Goal: Information Seeking & Learning: Learn about a topic

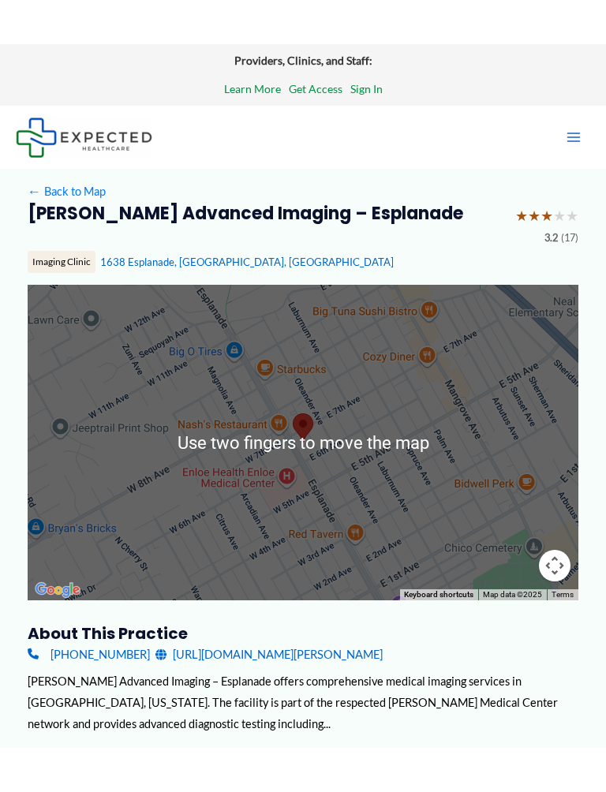
scroll to position [89, 0]
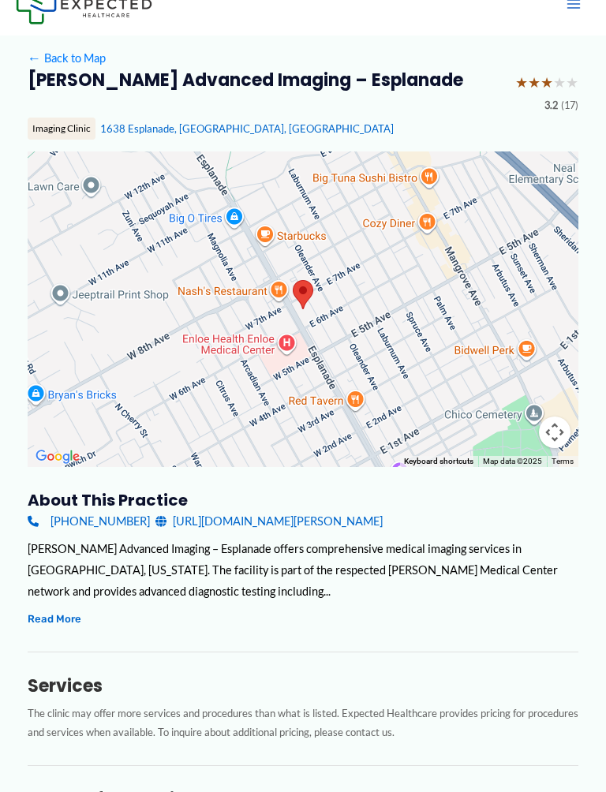
click at [57, 609] on button "Read More" at bounding box center [55, 618] width 54 height 18
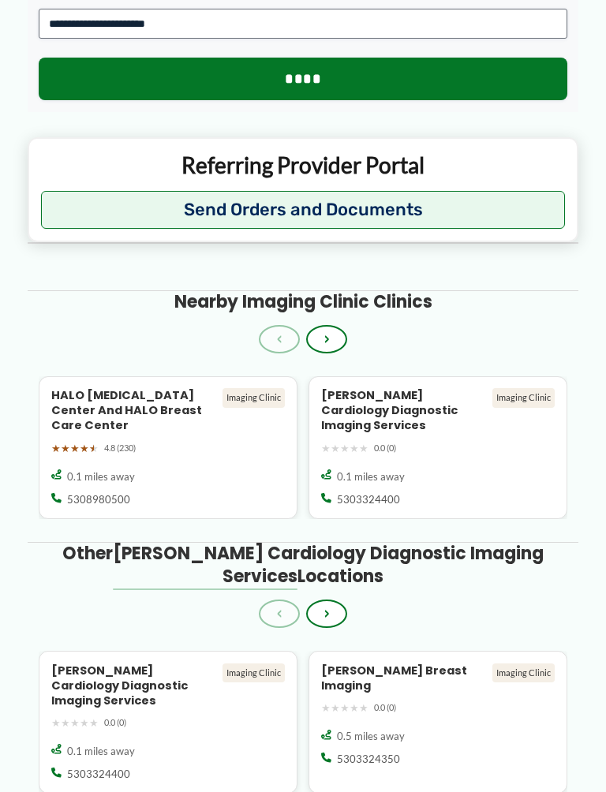
scroll to position [1735, 0]
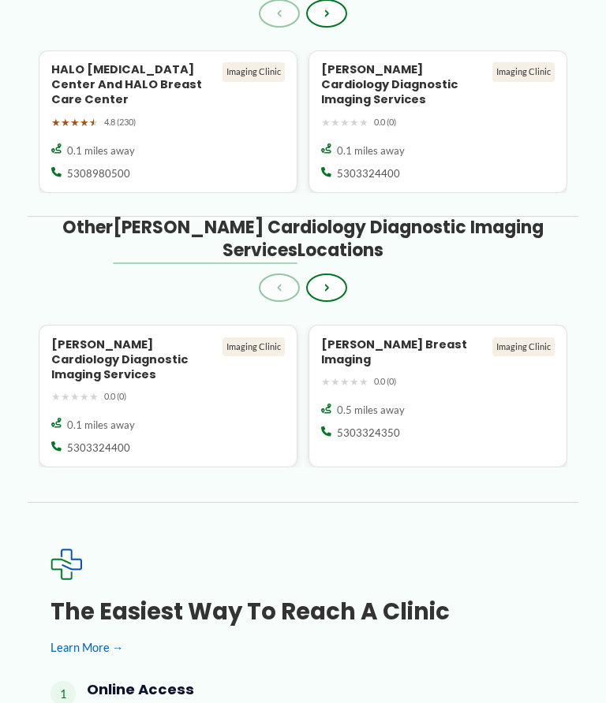
scroll to position [2063, 0]
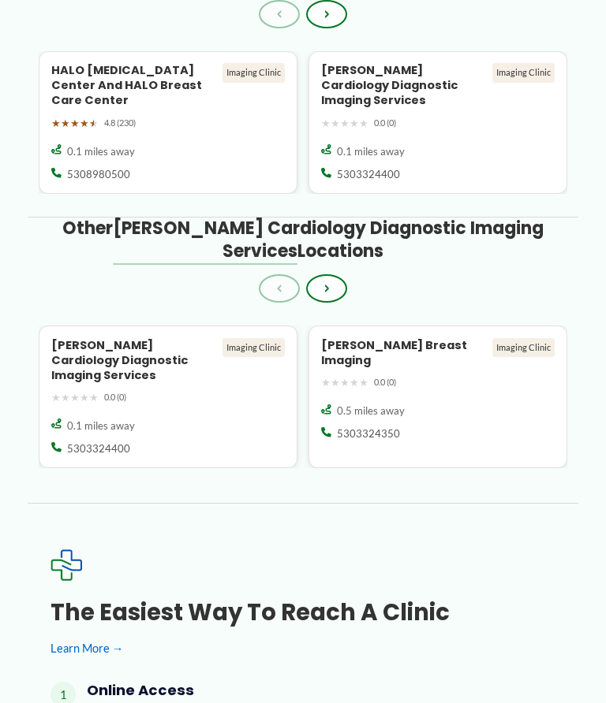
click at [334, 284] on button "›" at bounding box center [326, 288] width 41 height 28
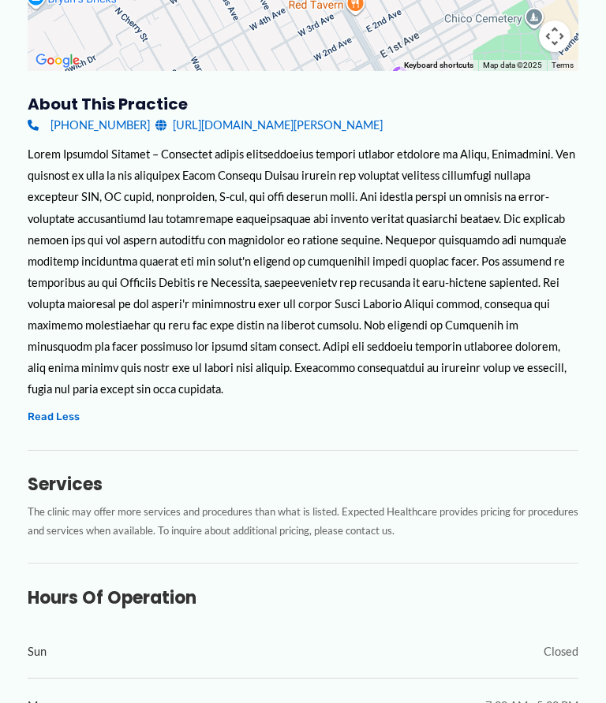
scroll to position [483, 0]
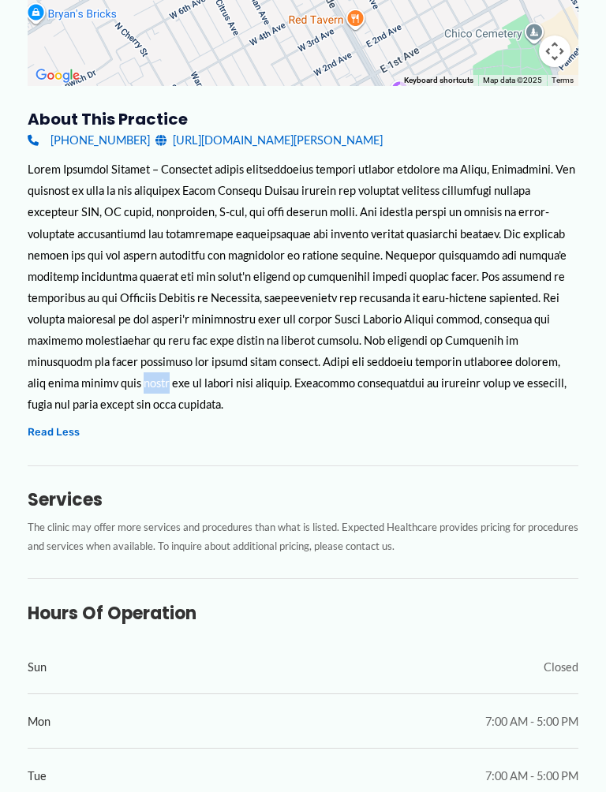
scroll to position [472, 0]
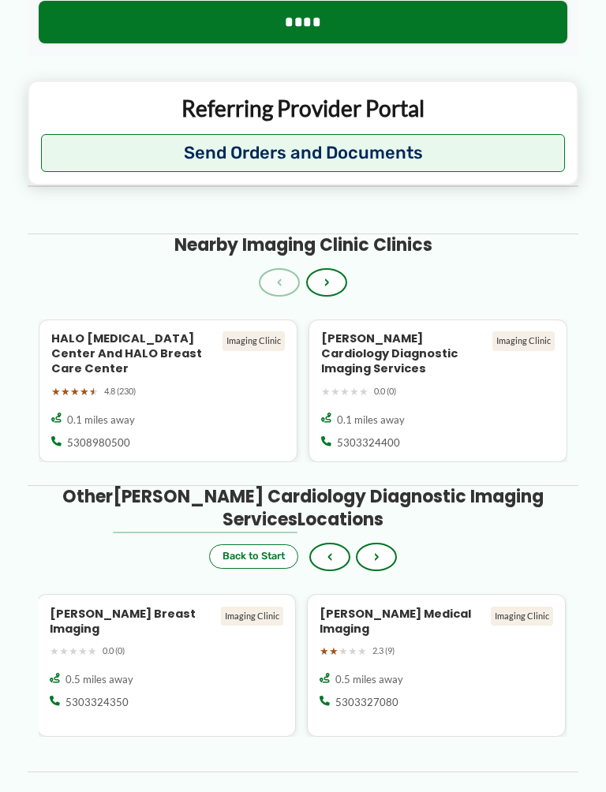
scroll to position [1796, 0]
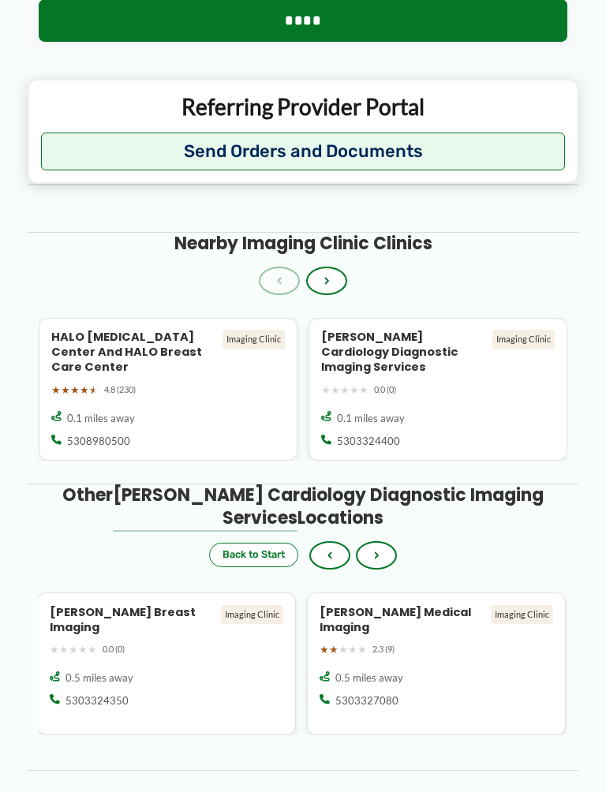
click at [334, 278] on button "›" at bounding box center [326, 280] width 41 height 28
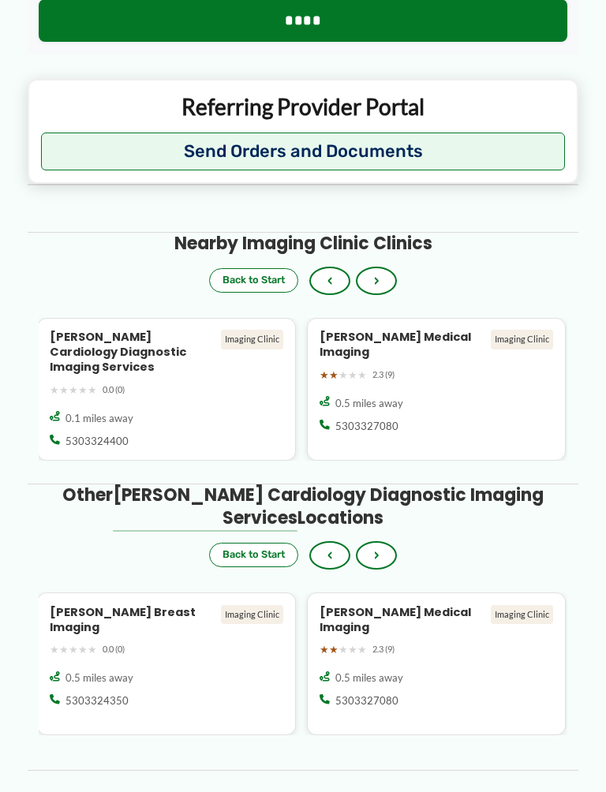
click at [386, 551] on button "›" at bounding box center [376, 555] width 41 height 28
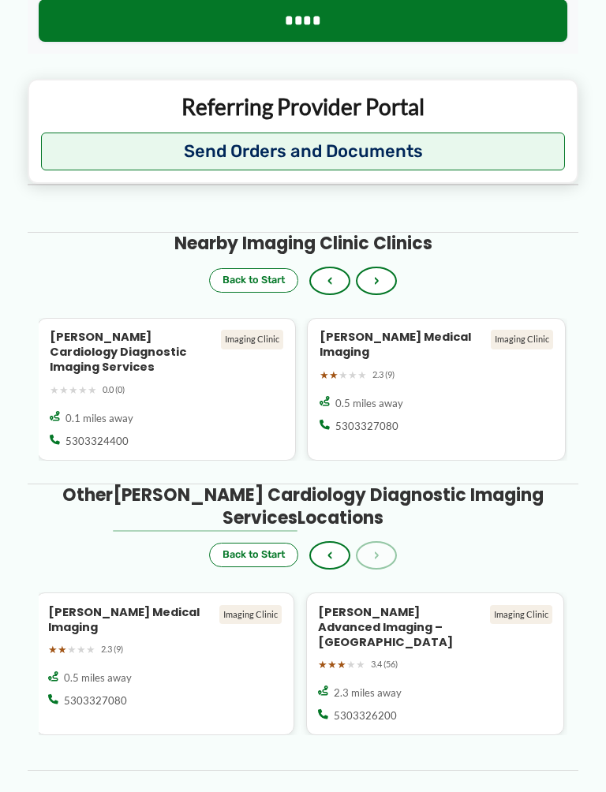
click at [332, 548] on span "‹" at bounding box center [329, 555] width 5 height 14
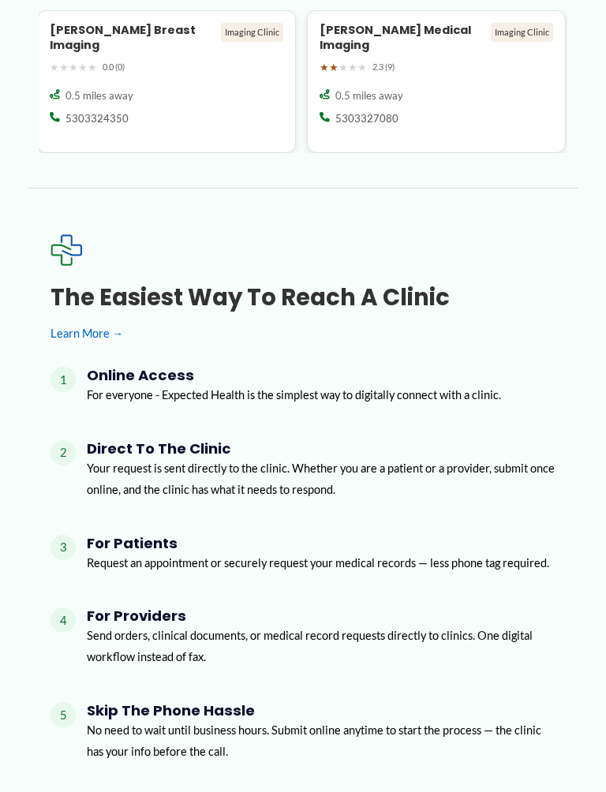
scroll to position [2377, 0]
